Goal: Find contact information: Obtain details needed to contact an individual or organization

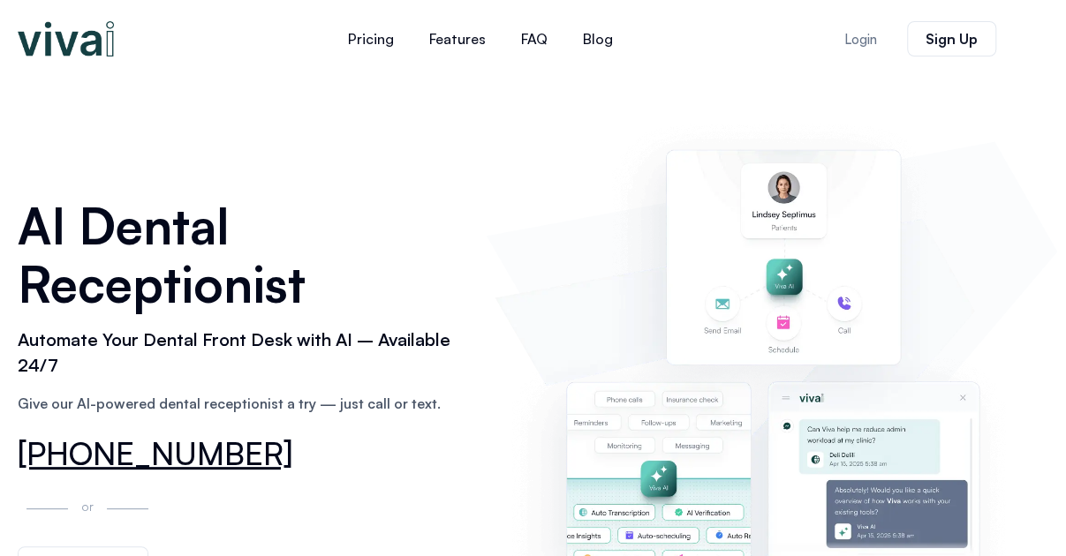
click at [191, 458] on link "[PHONE_NUMBER]" at bounding box center [156, 454] width 276 height 40
click at [97, 449] on link "[PHONE_NUMBER]" at bounding box center [156, 454] width 276 height 40
click at [84, 45] on img at bounding box center [66, 38] width 96 height 35
click at [211, 453] on link "[PHONE_NUMBER]" at bounding box center [156, 454] width 276 height 40
click at [547, 40] on link "FAQ" at bounding box center [534, 39] width 62 height 42
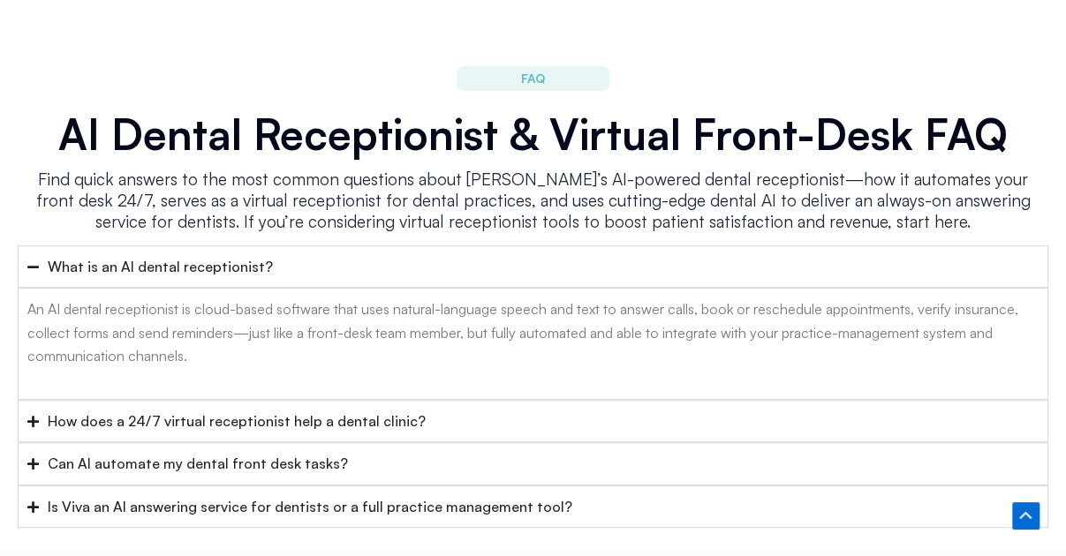
scroll to position [6737, 0]
